Goal: Navigation & Orientation: Find specific page/section

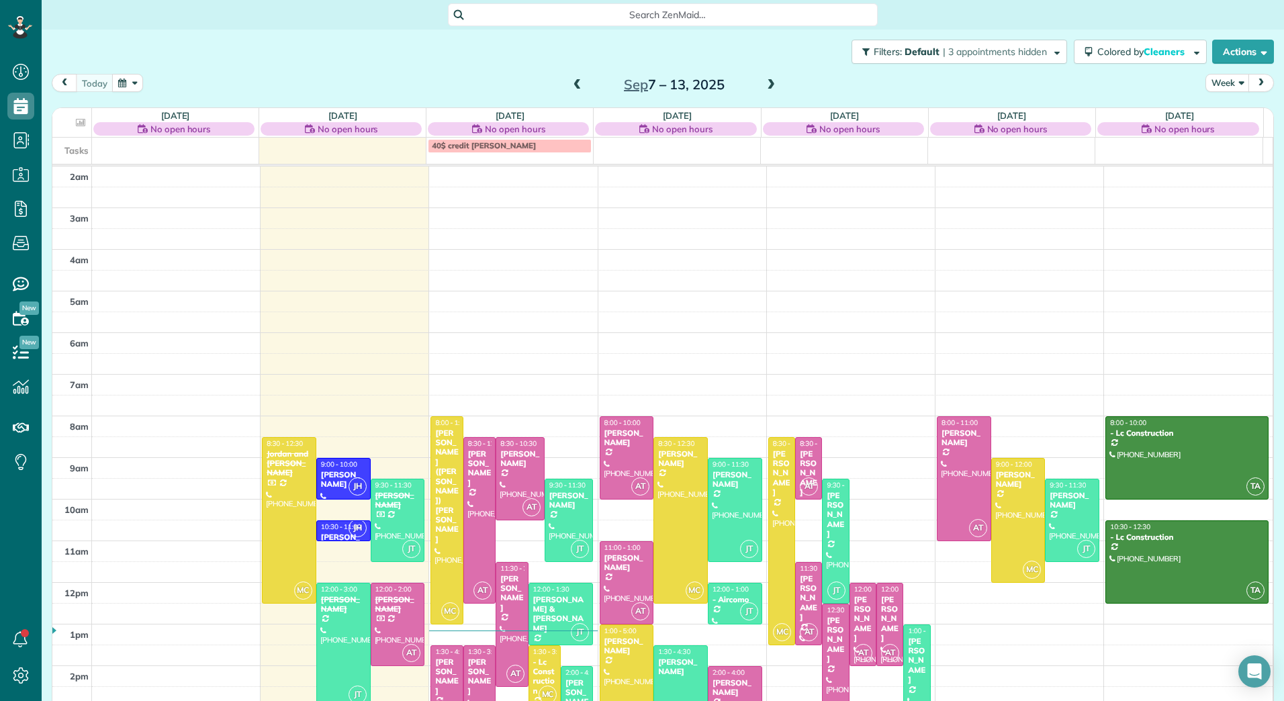
scroll to position [155, 0]
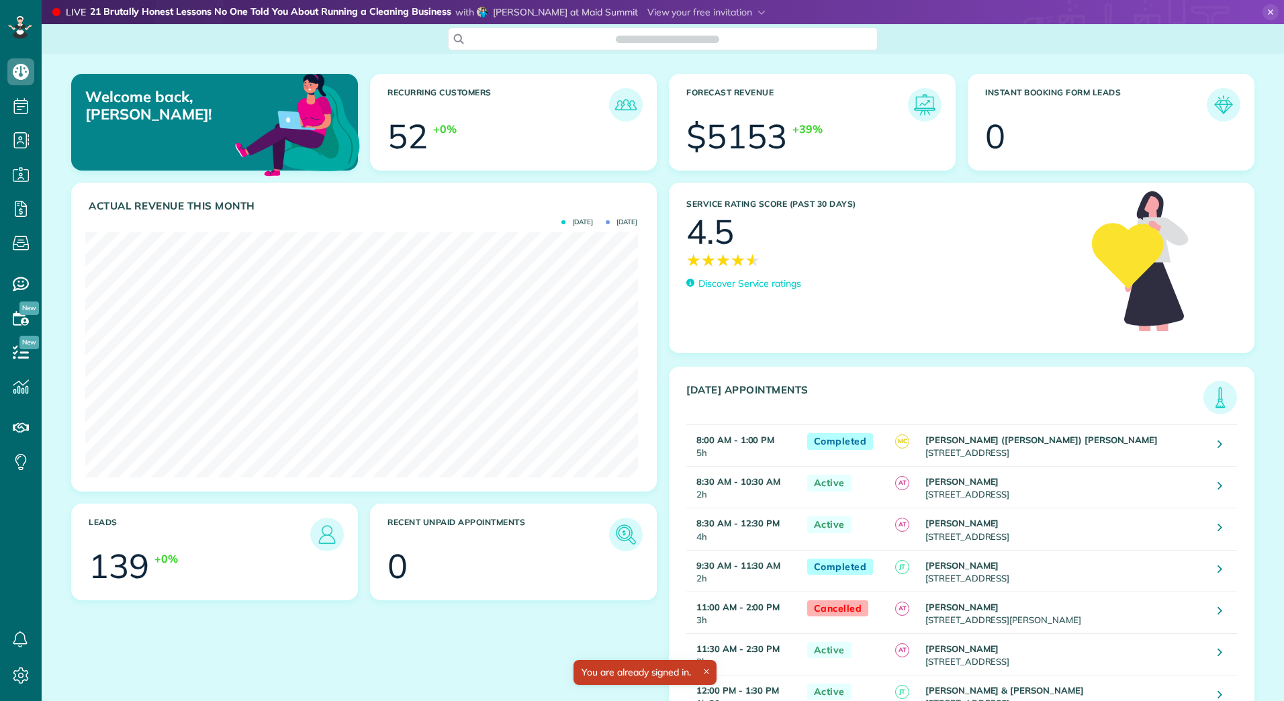
scroll to position [6, 6]
click at [219, 11] on div at bounding box center [187, 23] width 73 height 73
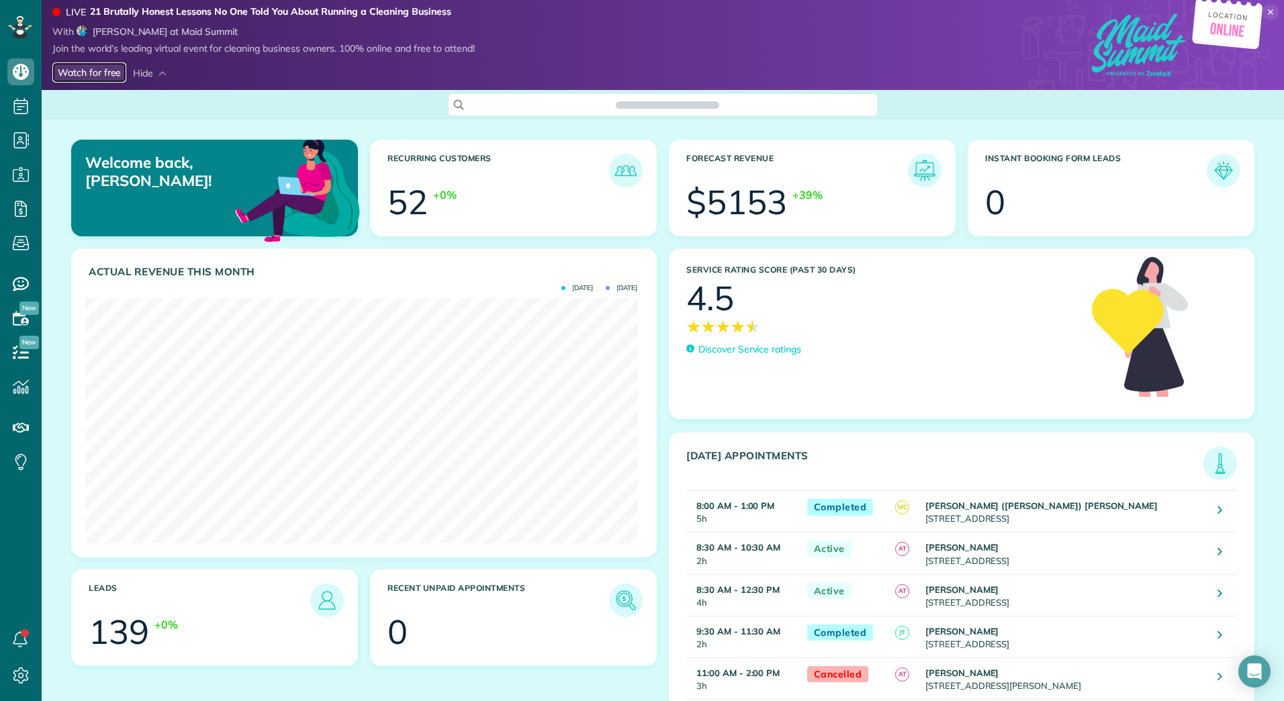
click at [88, 74] on link "Watch for free" at bounding box center [89, 72] width 74 height 21
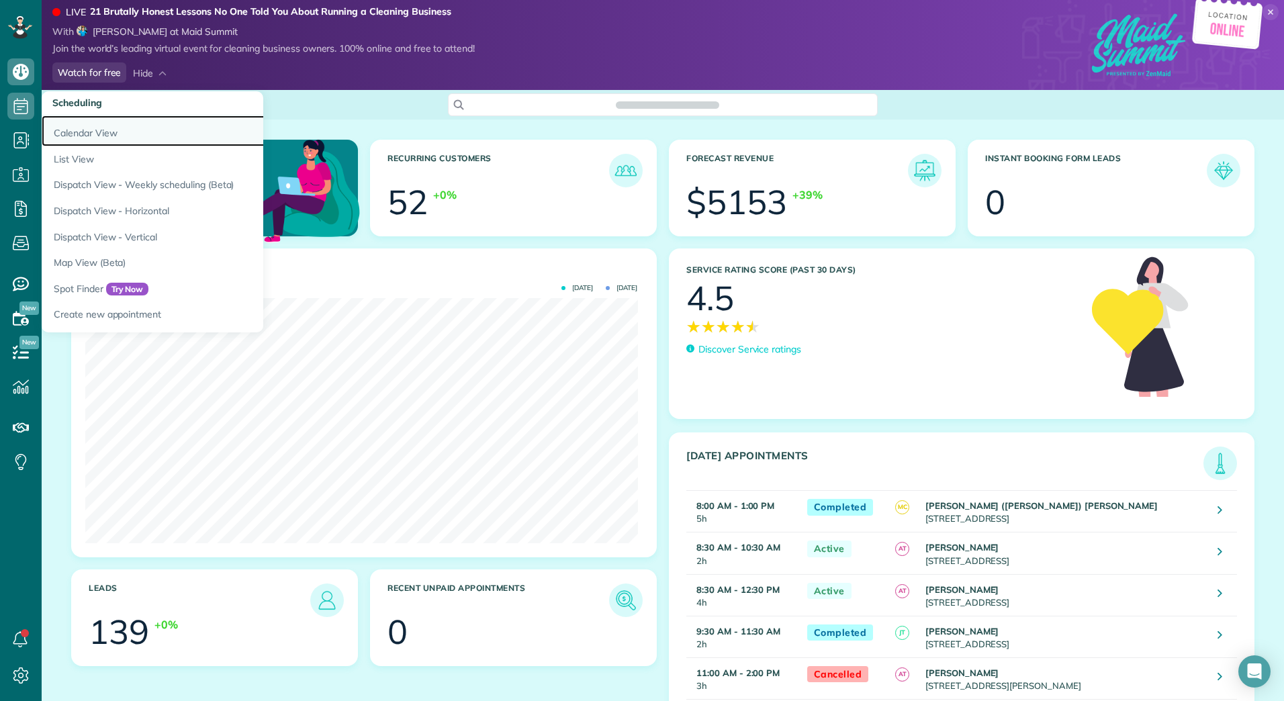
click at [62, 127] on link "Calendar View" at bounding box center [210, 130] width 336 height 31
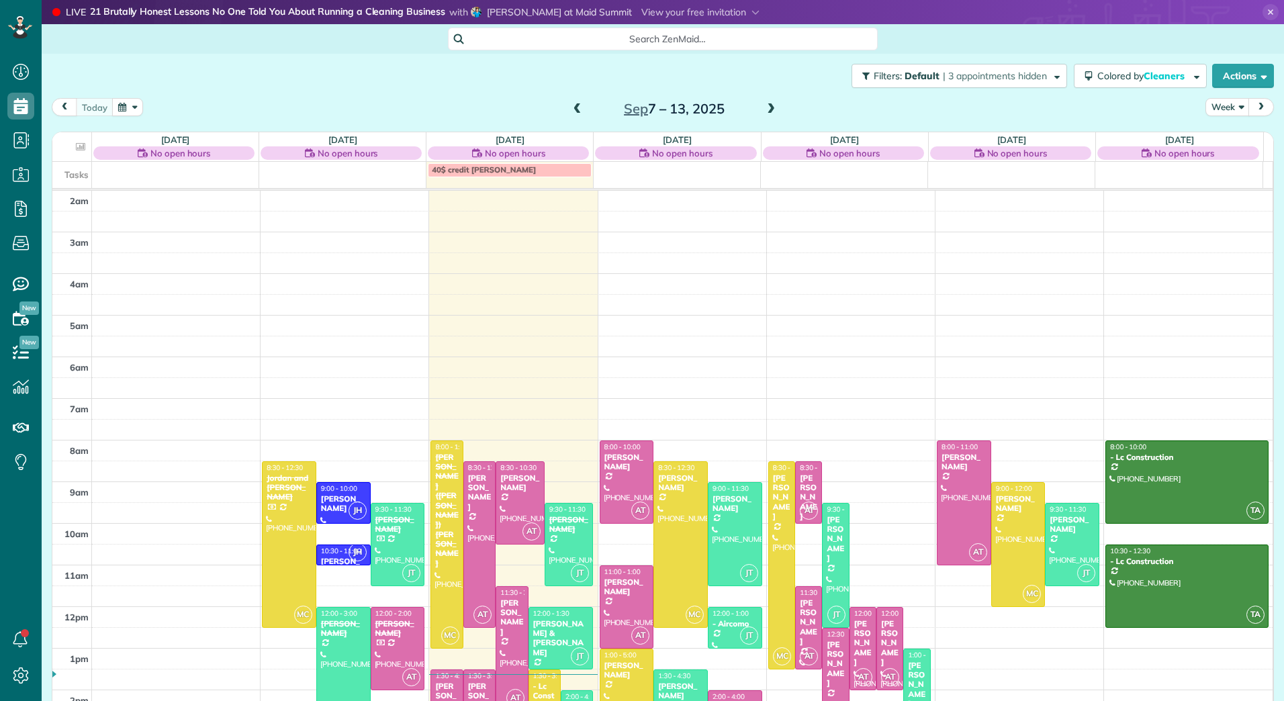
scroll to position [6, 6]
